Goal: Task Accomplishment & Management: Manage account settings

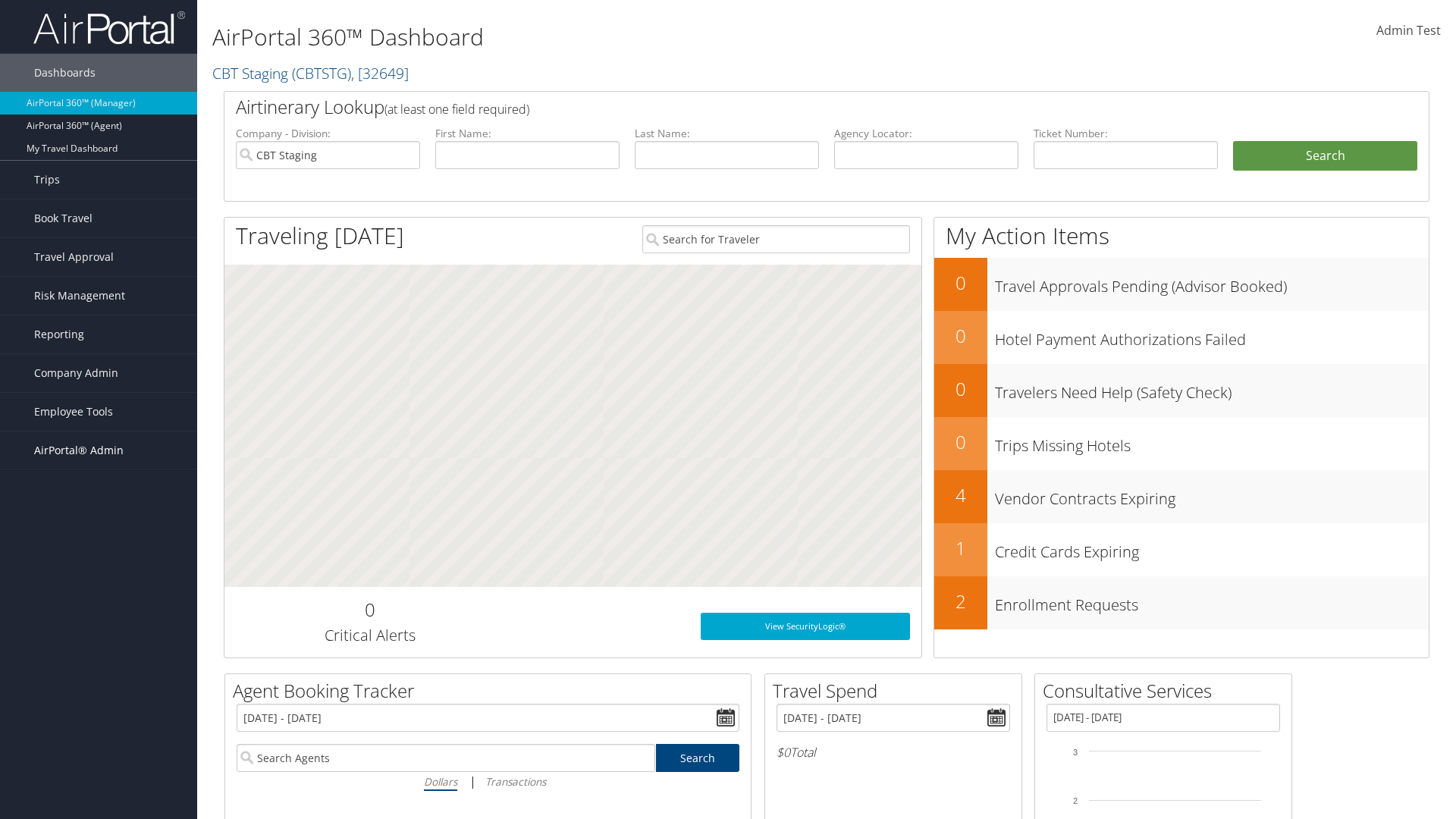
click at [98, 450] on span "AirPortal® Admin" at bounding box center [79, 450] width 89 height 38
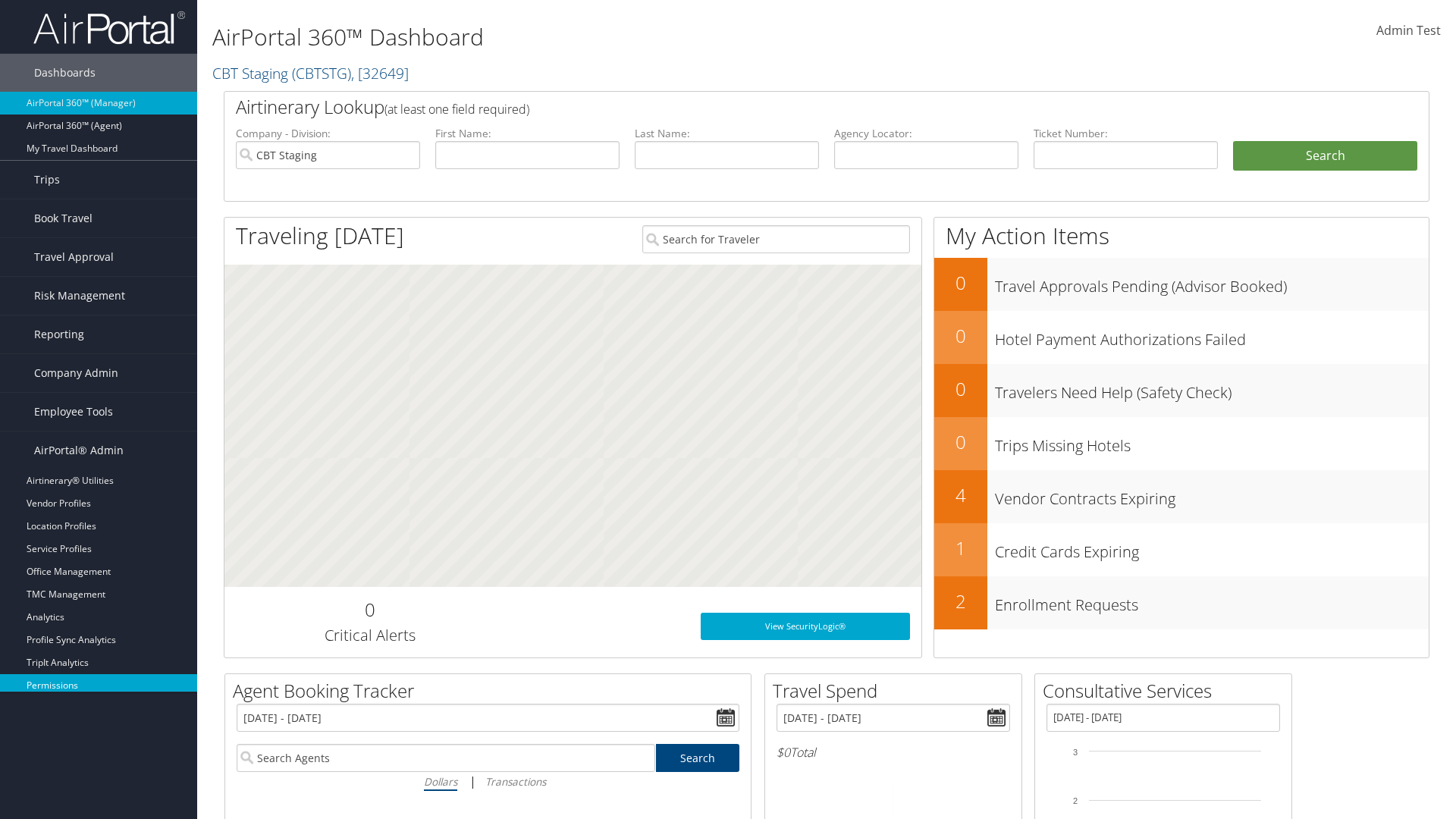
click at [98, 685] on link "Permissions" at bounding box center [98, 685] width 197 height 23
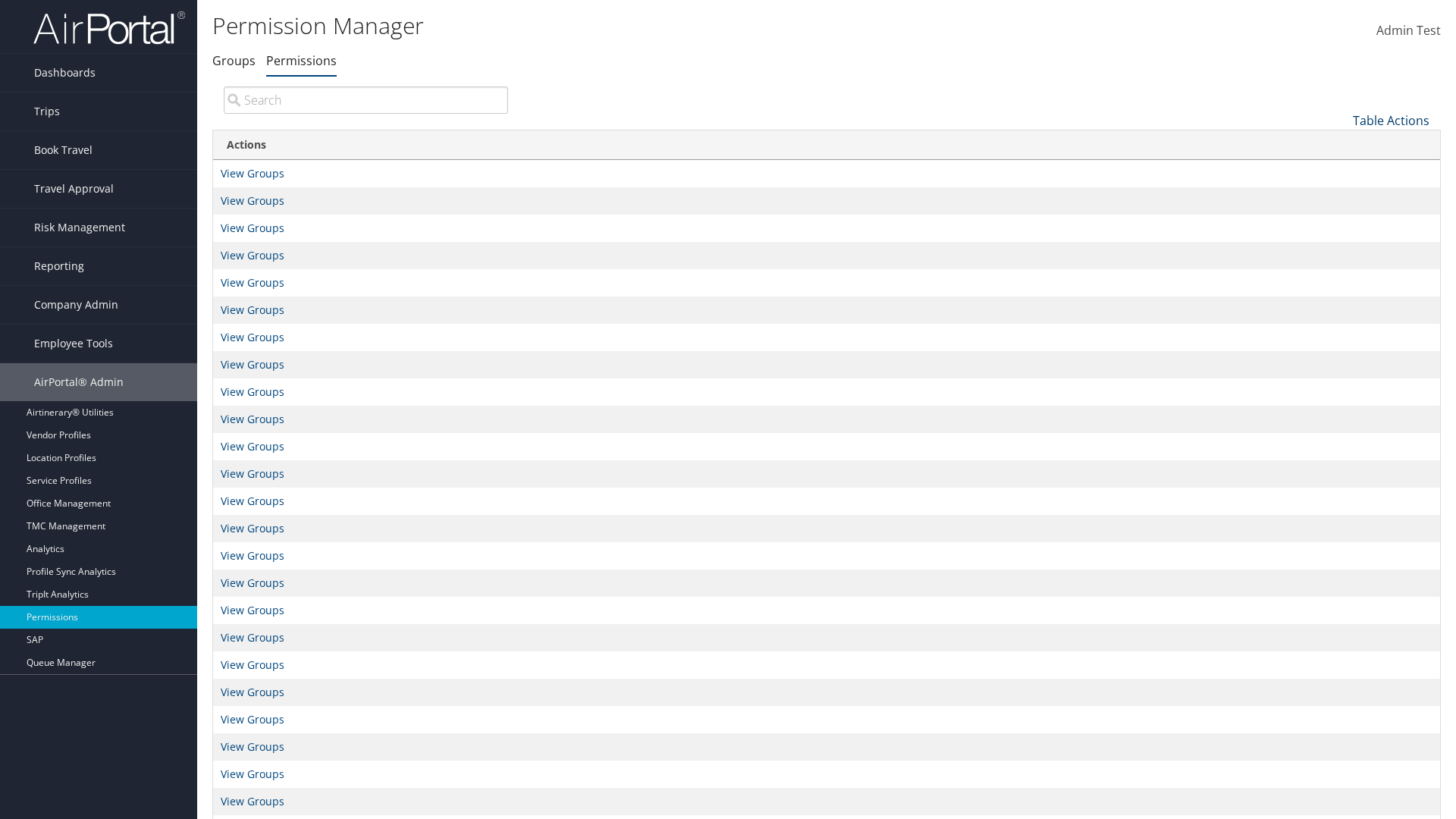
click at [1391, 120] on link "Table Actions" at bounding box center [1391, 121] width 77 height 17
click at [1340, 143] on link "New Record" at bounding box center [1339, 144] width 199 height 26
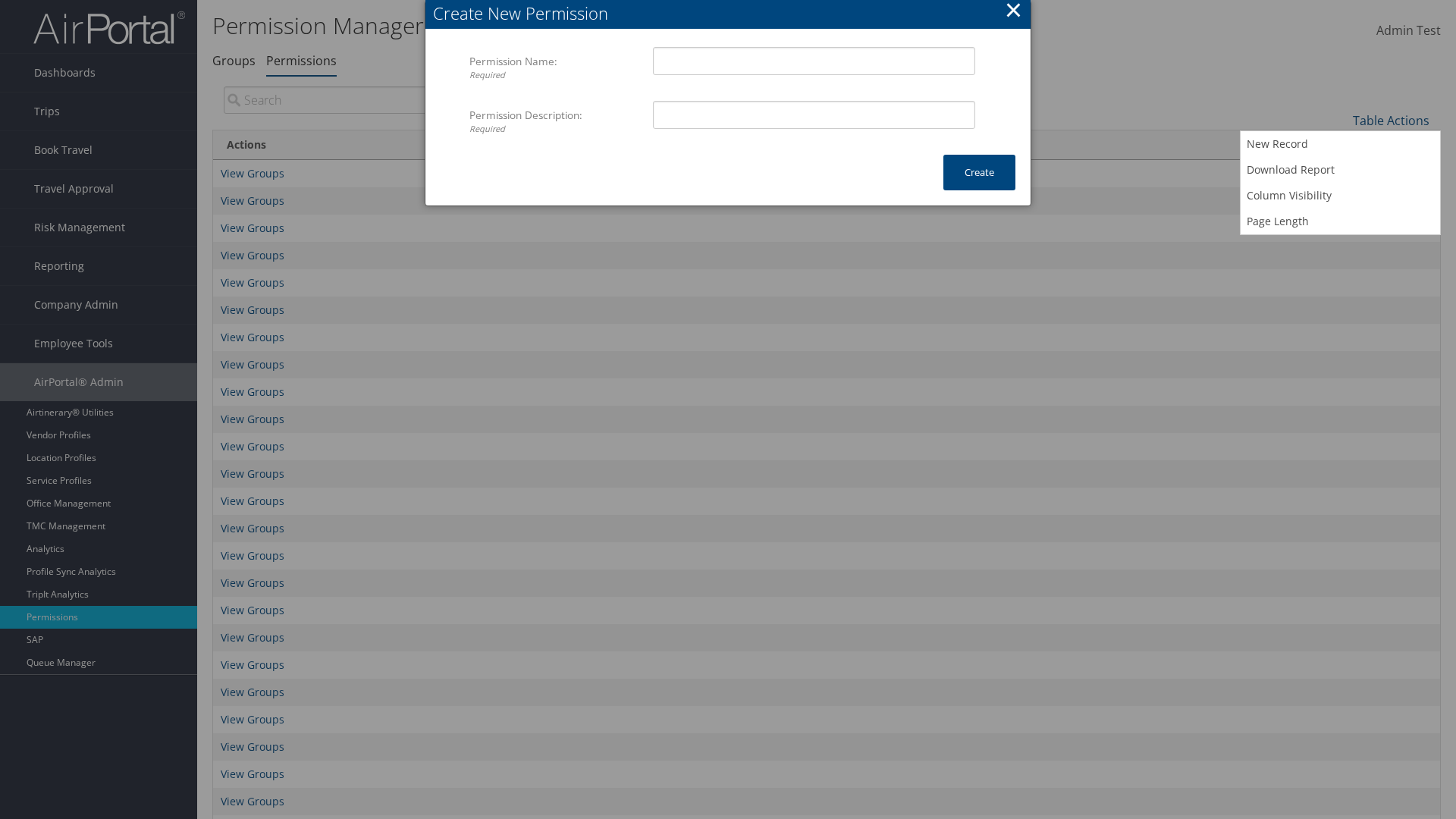
click at [1013, 12] on button "×" at bounding box center [1013, 10] width 17 height 31
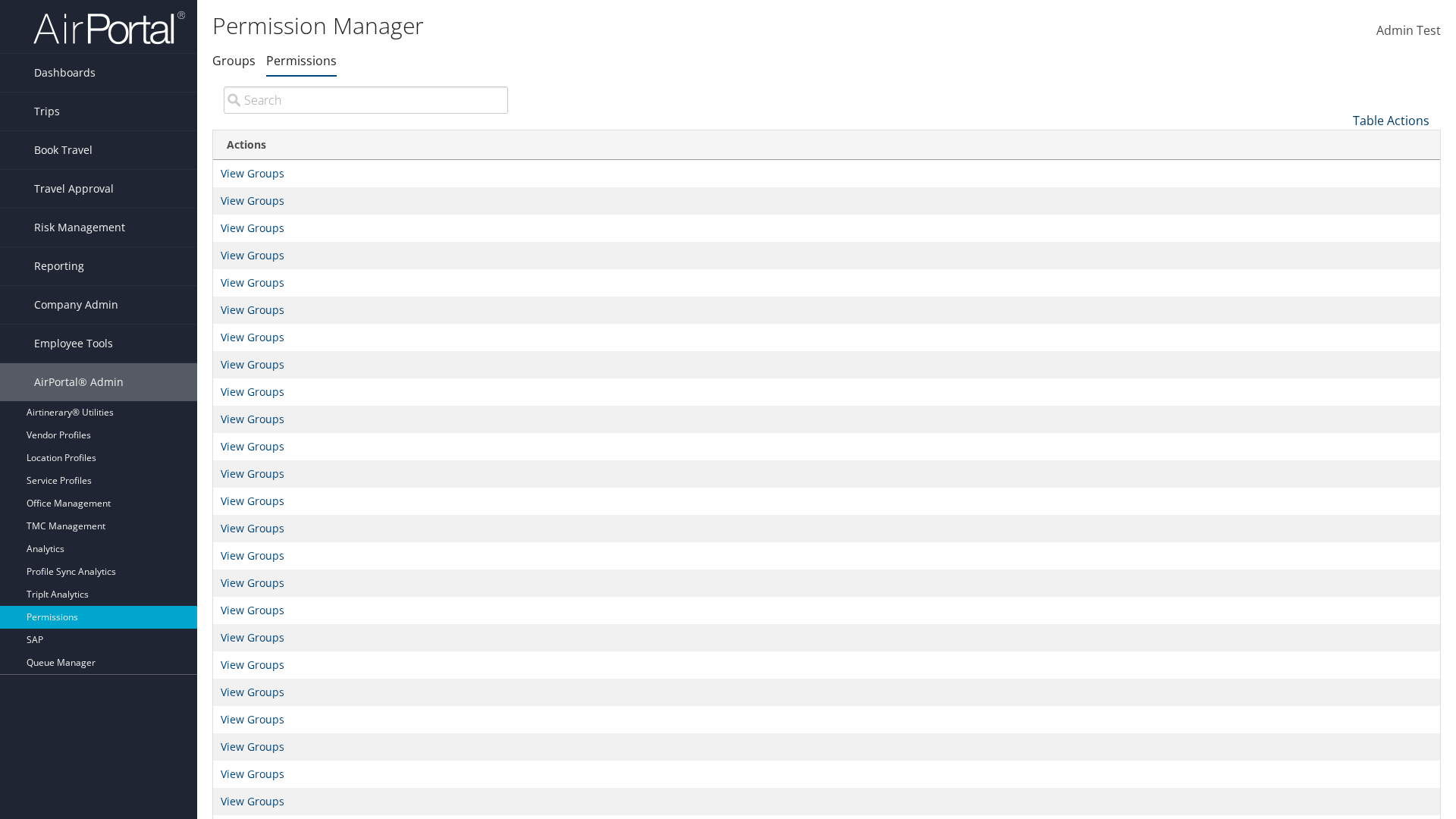
click at [1391, 120] on link "Table Actions" at bounding box center [1391, 121] width 77 height 17
click at [1340, 195] on link "Column Visibility" at bounding box center [1339, 195] width 199 height 26
